Goal: Task Accomplishment & Management: Complete application form

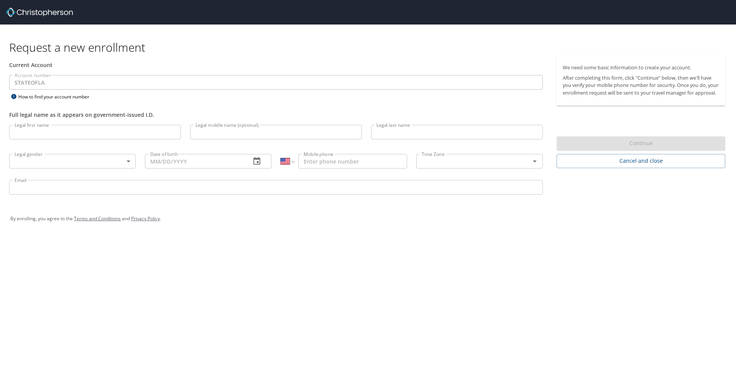
select select "US"
click at [75, 137] on input "Legal first name" at bounding box center [95, 132] width 172 height 15
type input "[PERSON_NAME]"
click at [67, 160] on body "Request a new enrollment Current Account Account number STATEOFLA Account numbe…" at bounding box center [368, 182] width 736 height 365
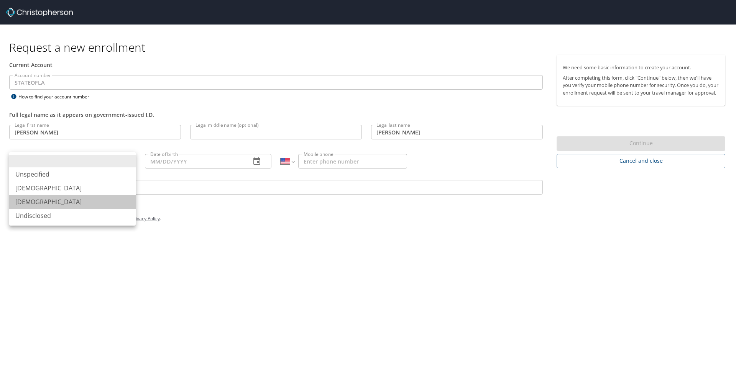
drag, startPoint x: 37, startPoint y: 200, endPoint x: 67, endPoint y: 192, distance: 30.7
click at [39, 200] on li "[DEMOGRAPHIC_DATA]" at bounding box center [72, 202] width 126 height 14
type input "[DEMOGRAPHIC_DATA]"
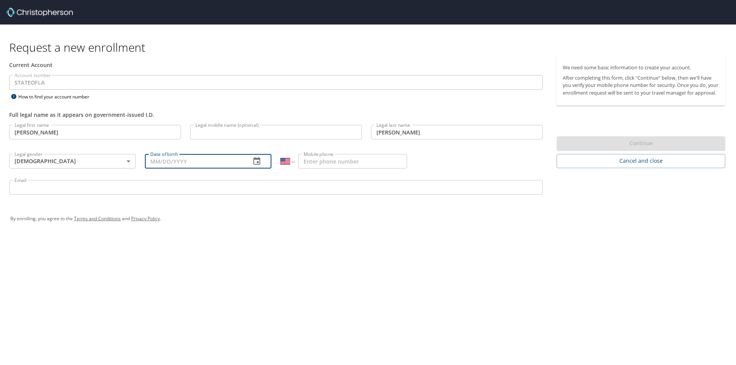
click at [175, 163] on input "Date of birth" at bounding box center [195, 161] width 100 height 15
type input "[DATE]"
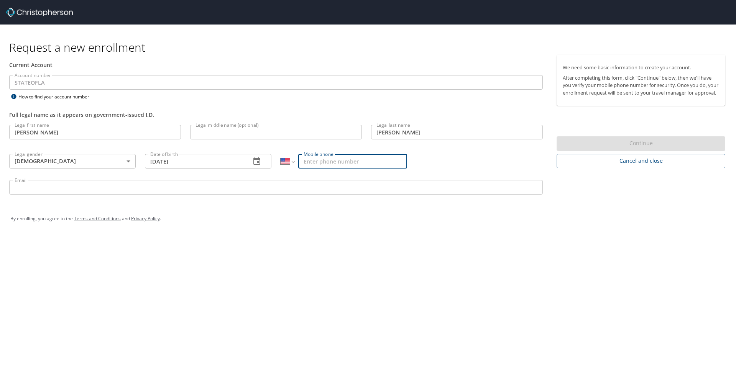
click at [330, 161] on input "Mobile phone" at bounding box center [352, 161] width 109 height 15
type input "[PHONE_NUMBER]"
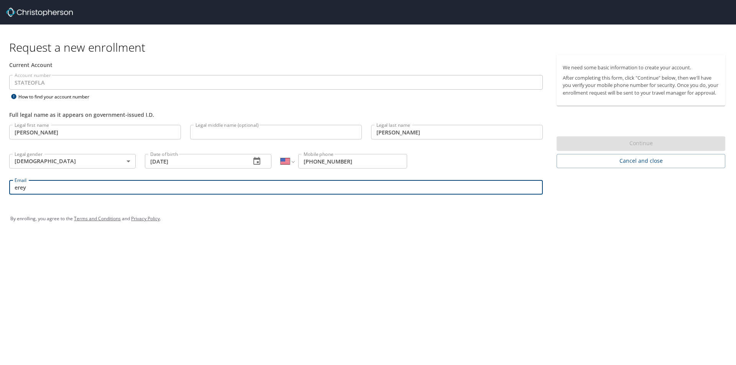
type input "[EMAIL_ADDRESS][PERSON_NAME][DOMAIN_NAME]"
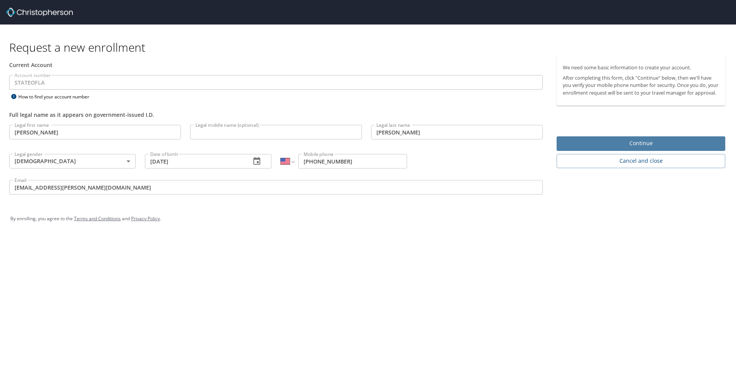
click at [589, 148] on span "Continue" at bounding box center [641, 144] width 156 height 10
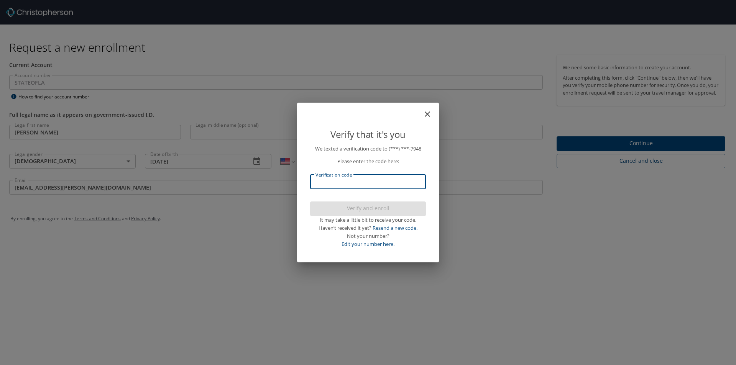
click at [386, 182] on input "Verification code" at bounding box center [368, 182] width 116 height 15
type input "458435"
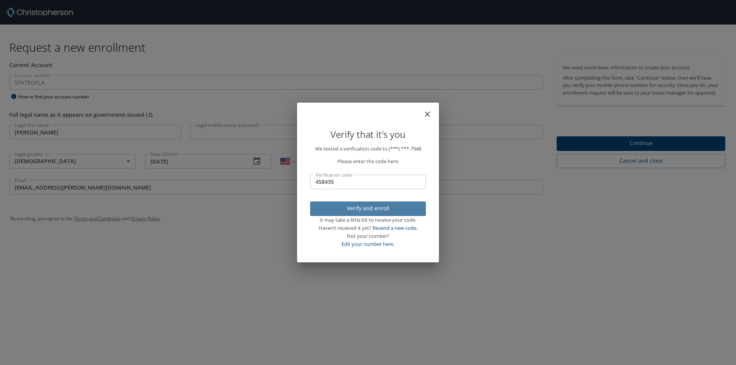
click at [365, 212] on span "Verify and enroll" at bounding box center [367, 209] width 103 height 10
click at [576, 151] on div "Verify that it's you We texted a verification code to (***) ***- 7948 Please en…" at bounding box center [368, 182] width 736 height 365
click at [392, 73] on div "Verify that it's you We texted a verification code to (***) ***- 7948 Please en…" at bounding box center [368, 182] width 736 height 365
